Goal: Obtain resource: Download file/media

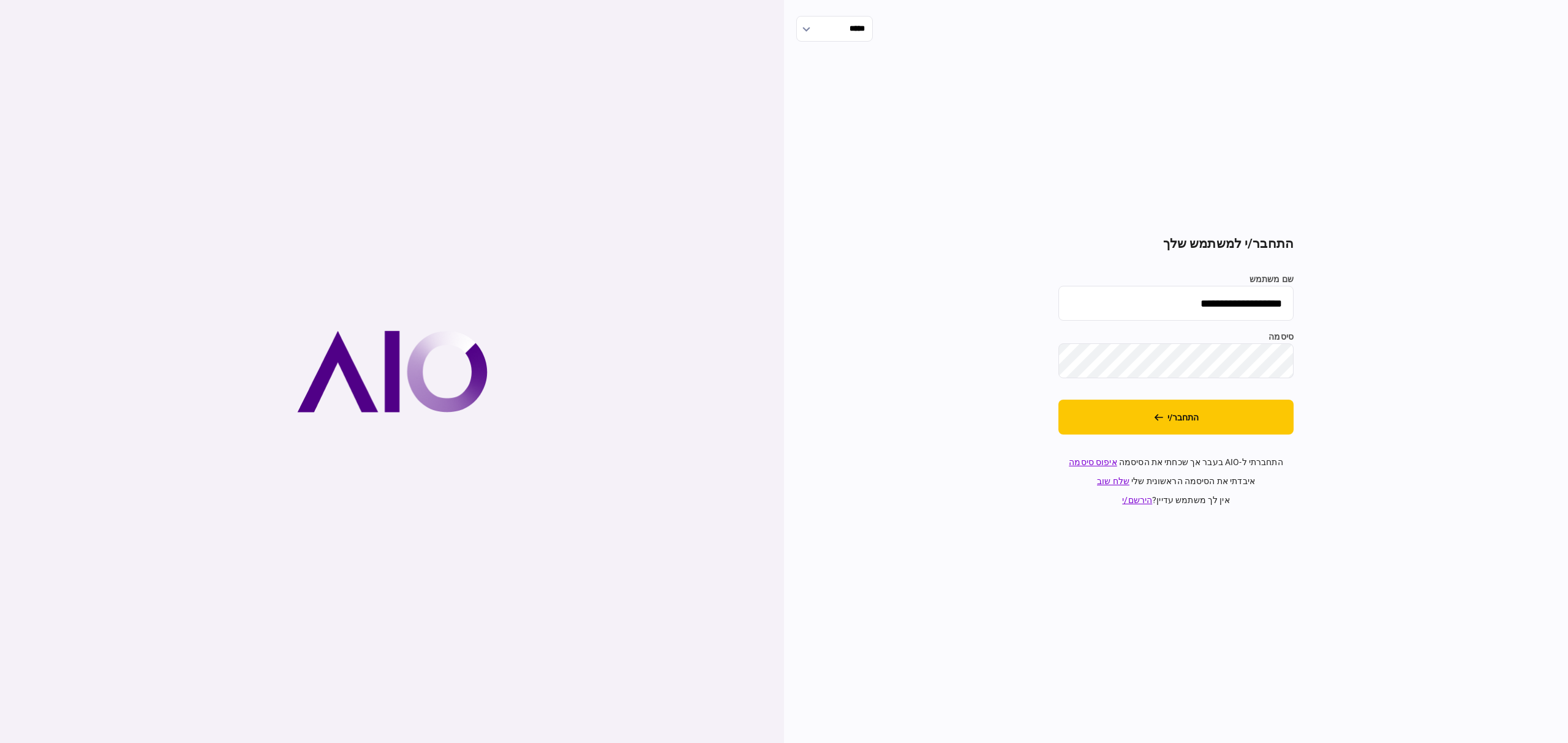
click at [1239, 431] on button "התחבר/י" at bounding box center [1176, 417] width 235 height 35
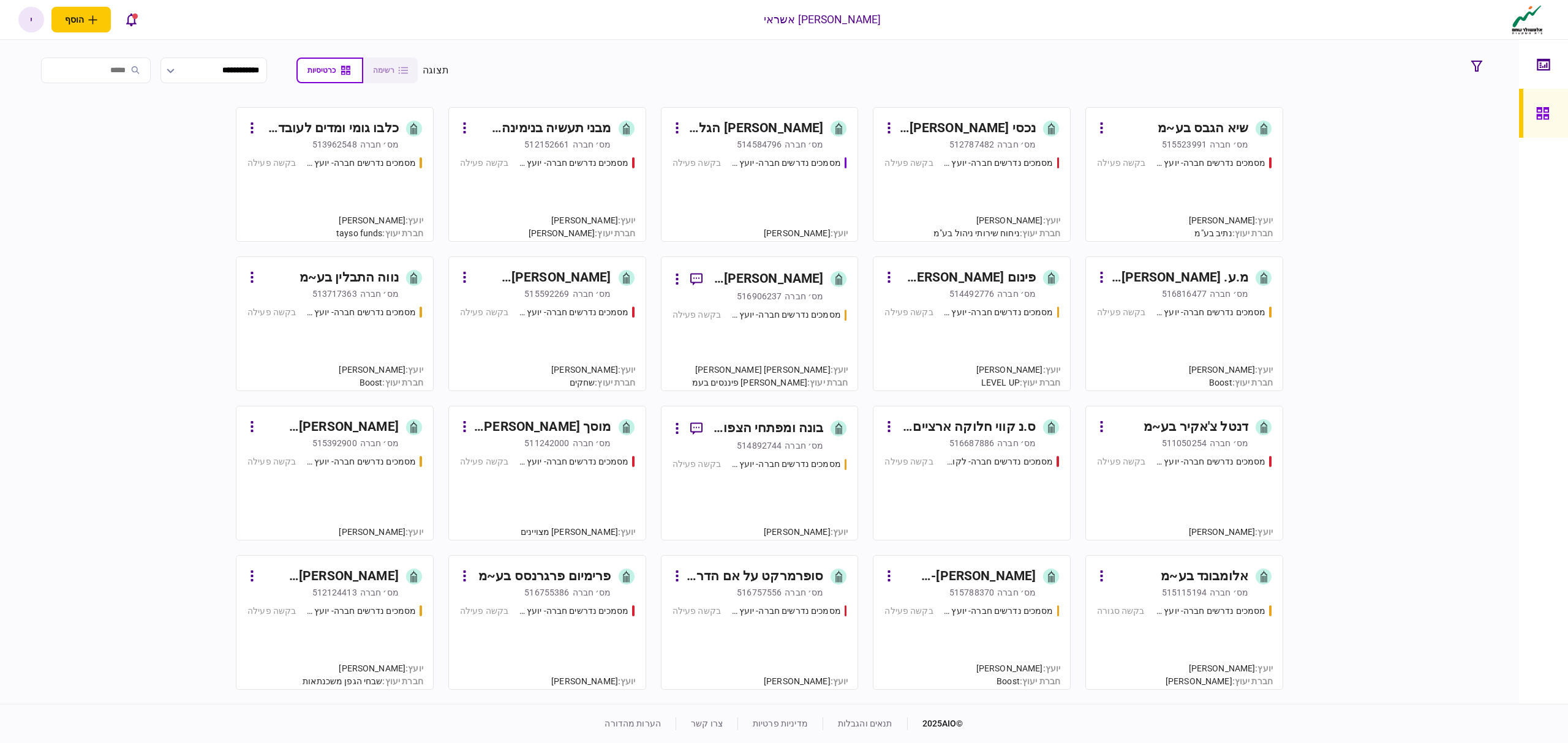
click at [805, 174] on div "מסמכים נדרשים חברה- יועץ - תהליך חברה בקשה פעילה" at bounding box center [760, 193] width 174 height 74
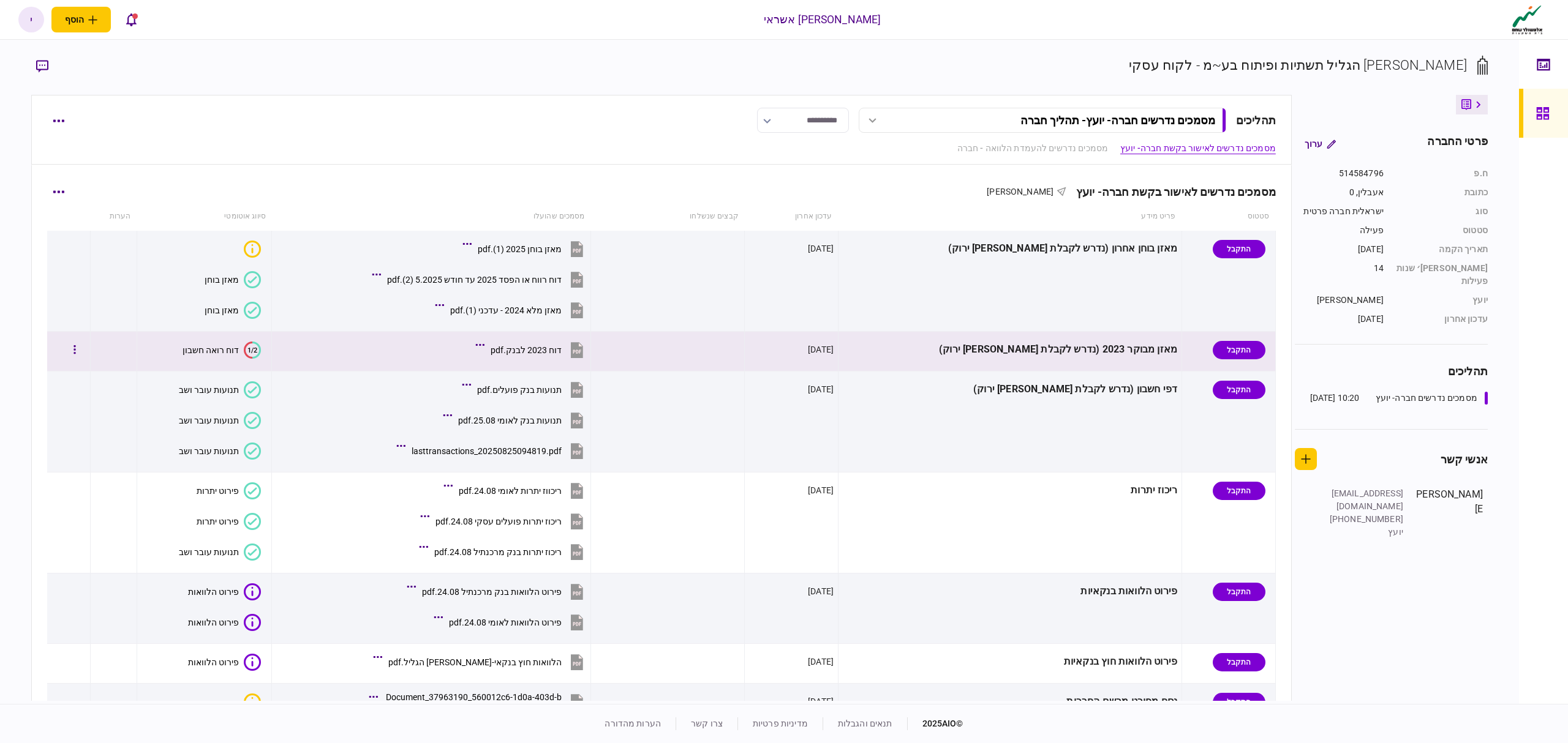
click at [561, 347] on div "דוח 2023 לבנק.pdf" at bounding box center [526, 350] width 71 height 9
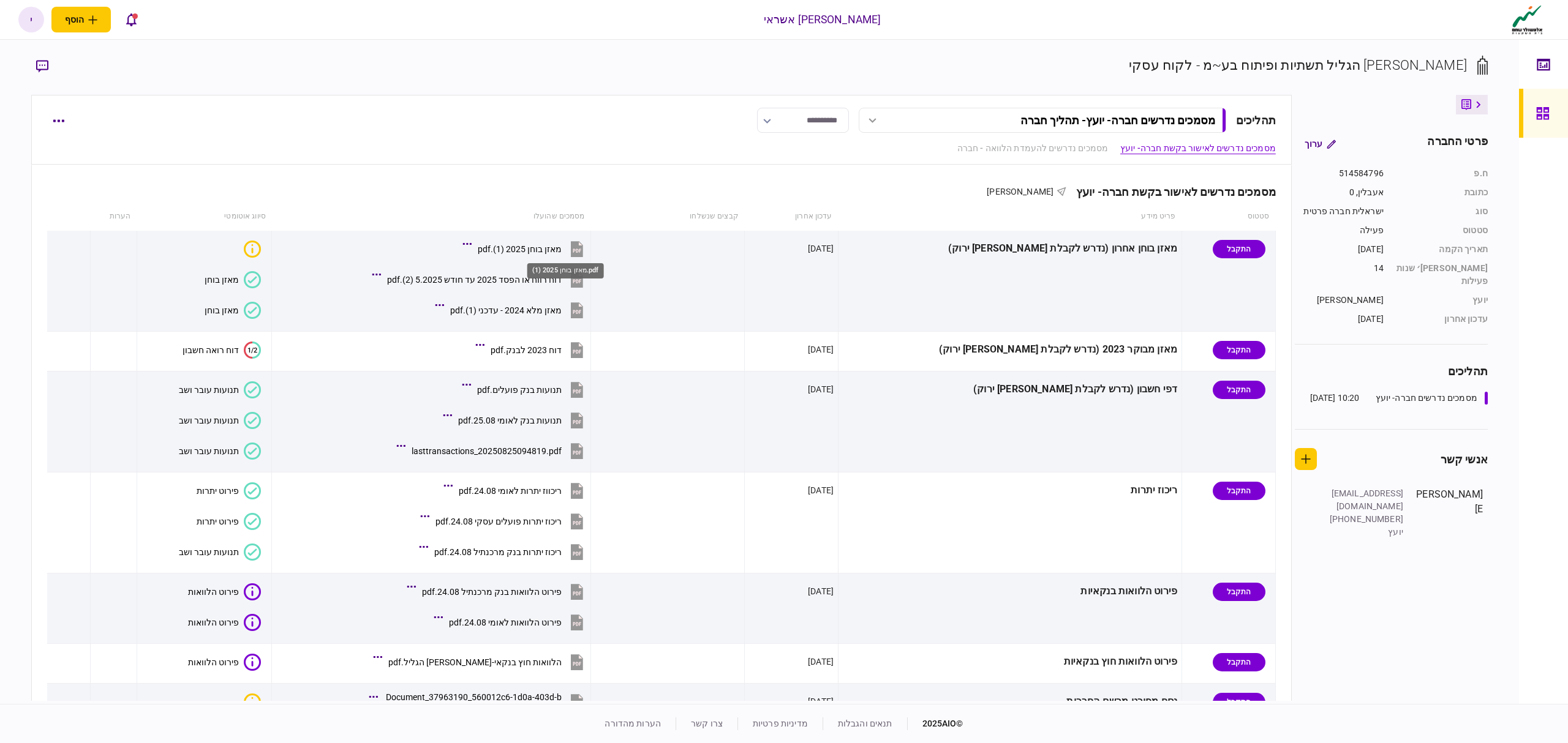
drag, startPoint x: 584, startPoint y: 253, endPoint x: 581, endPoint y: 260, distance: 7.6
click at [581, 260] on div "מאזן בוחן 2025 (1).pdf" at bounding box center [565, 267] width 79 height 25
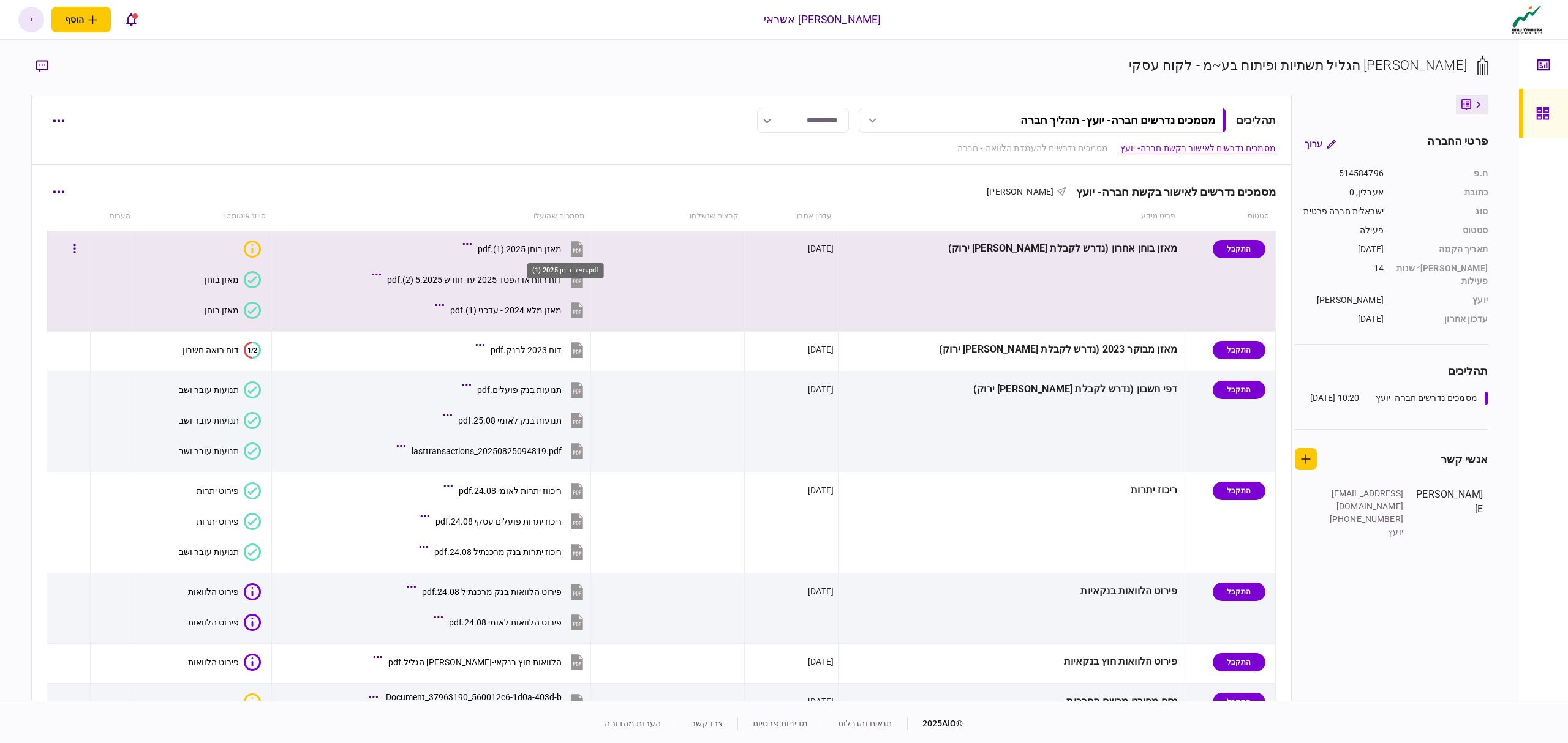
click at [561, 248] on div "מאזן בוחן 2025 (1).pdf" at bounding box center [520, 249] width 84 height 9
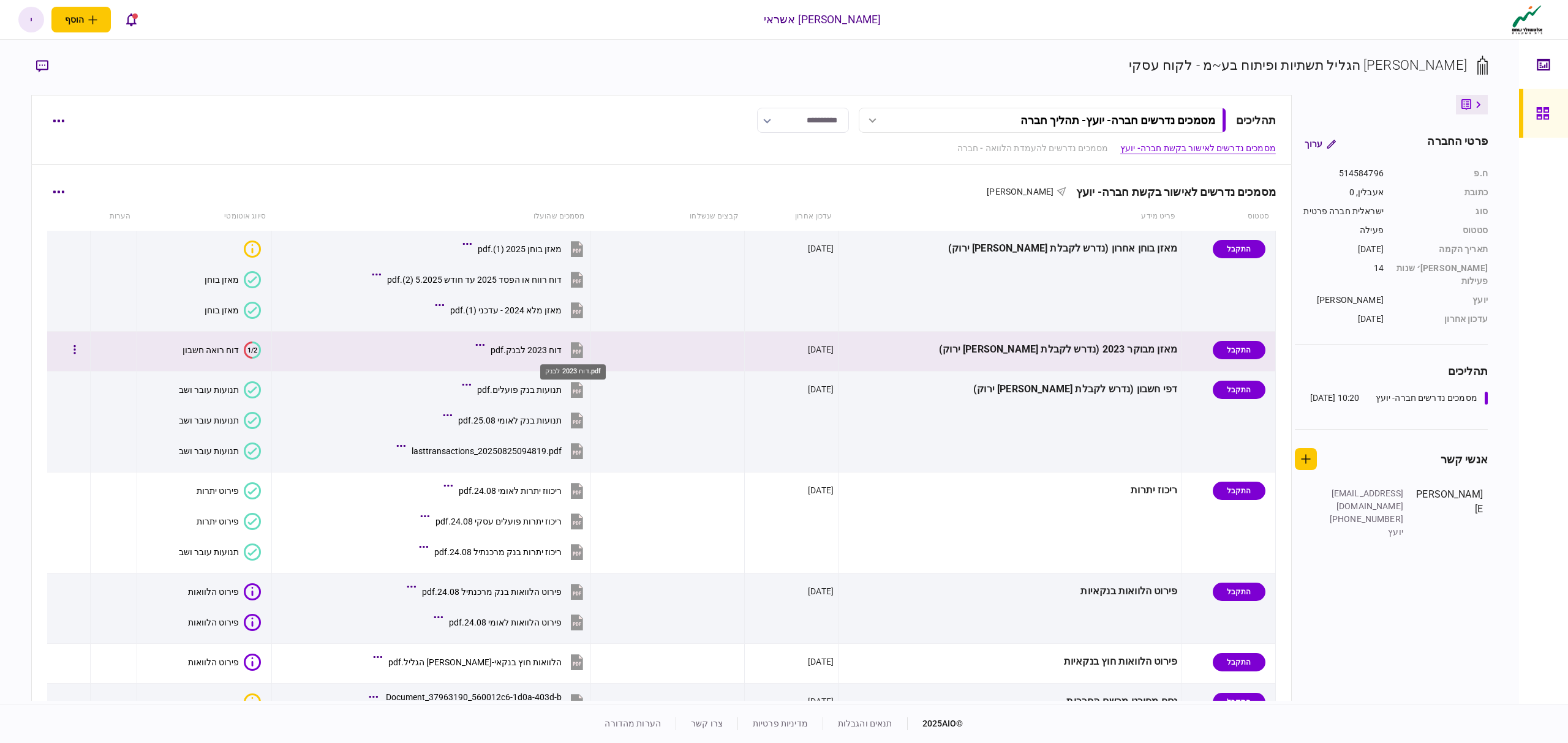
click at [561, 353] on div "דוח 2023 לבנק.pdf" at bounding box center [526, 350] width 71 height 9
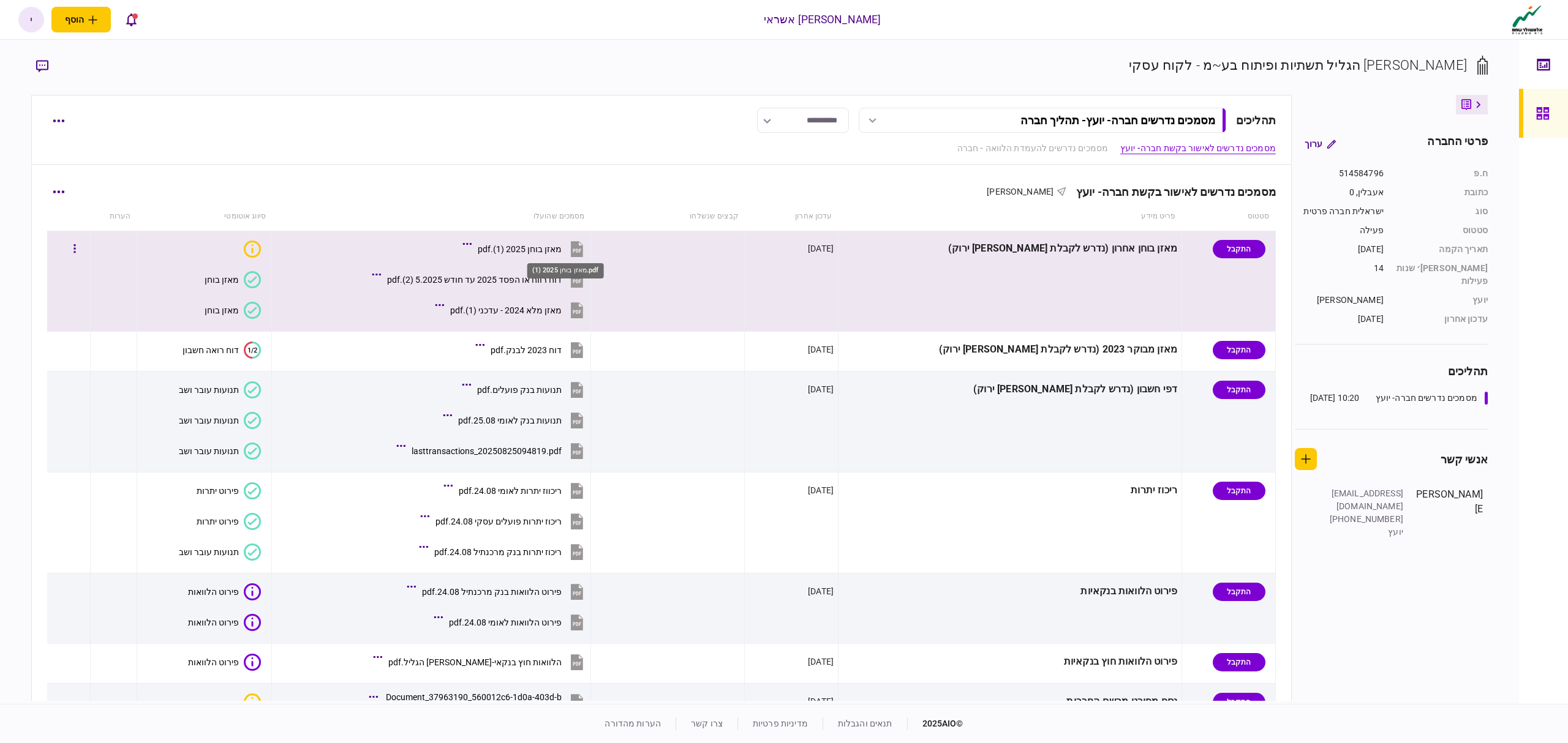
click at [561, 251] on div "מאזן בוחן 2025 (1).pdf" at bounding box center [520, 249] width 84 height 9
click at [561, 248] on div "מאזן בוחן 2025 (1).pdf" at bounding box center [520, 249] width 84 height 9
